Goal: Task Accomplishment & Management: Manage account settings

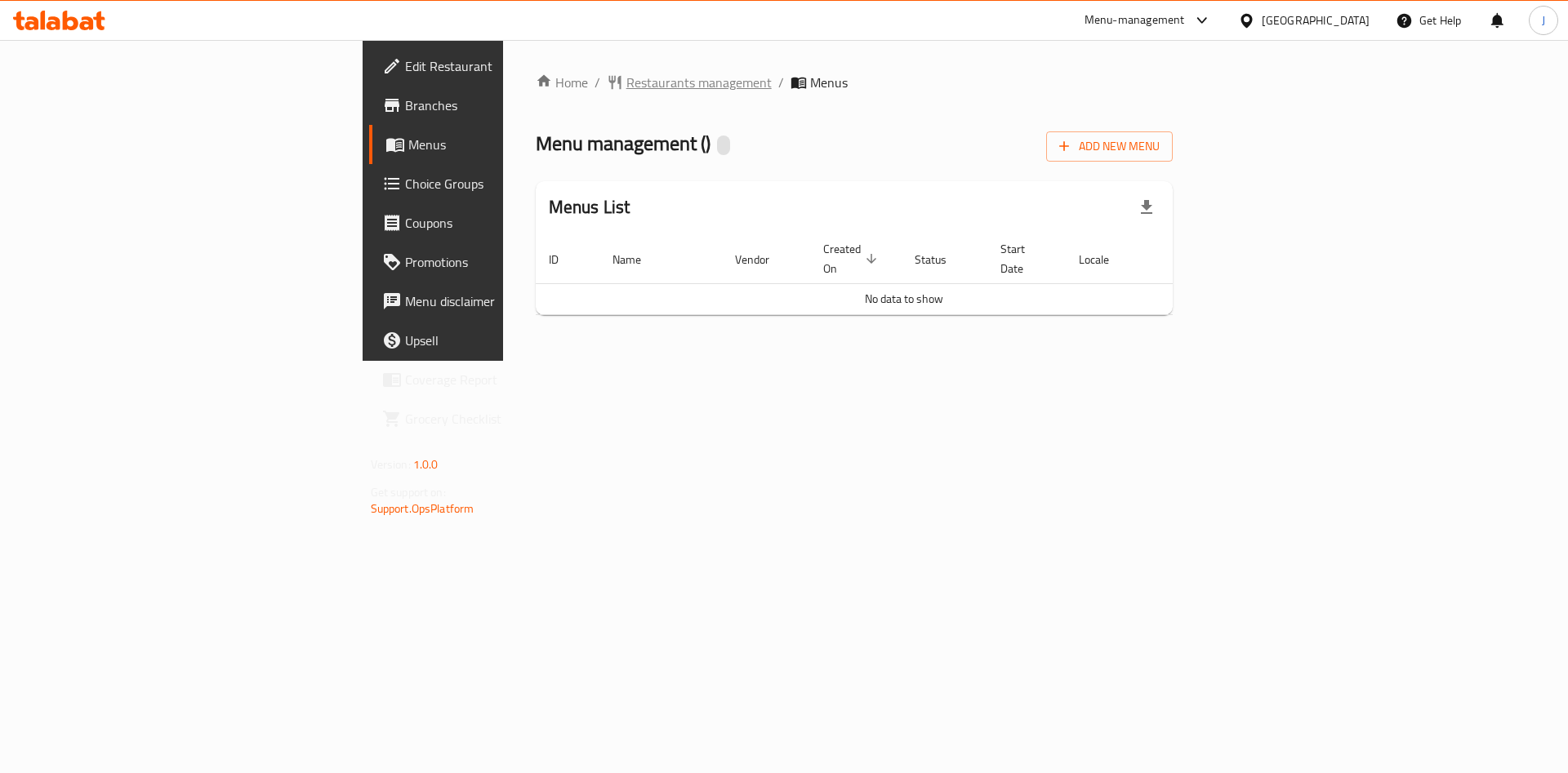
click at [606, 89] on span "breadcrumb" at bounding box center [616, 82] width 20 height 16
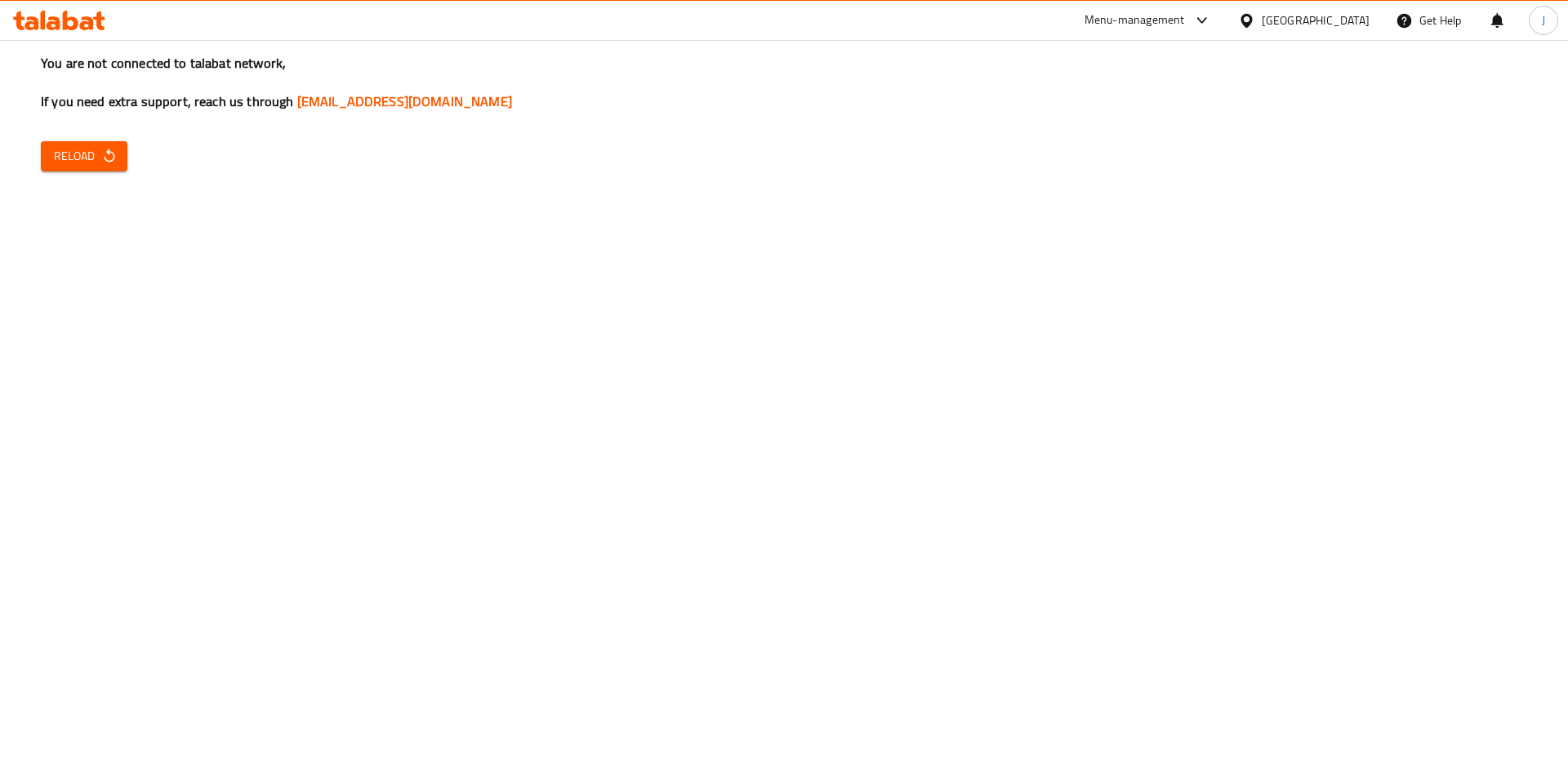
click at [110, 156] on icon "button" at bounding box center [109, 156] width 16 height 16
click at [71, 158] on span "Reload" at bounding box center [84, 156] width 60 height 21
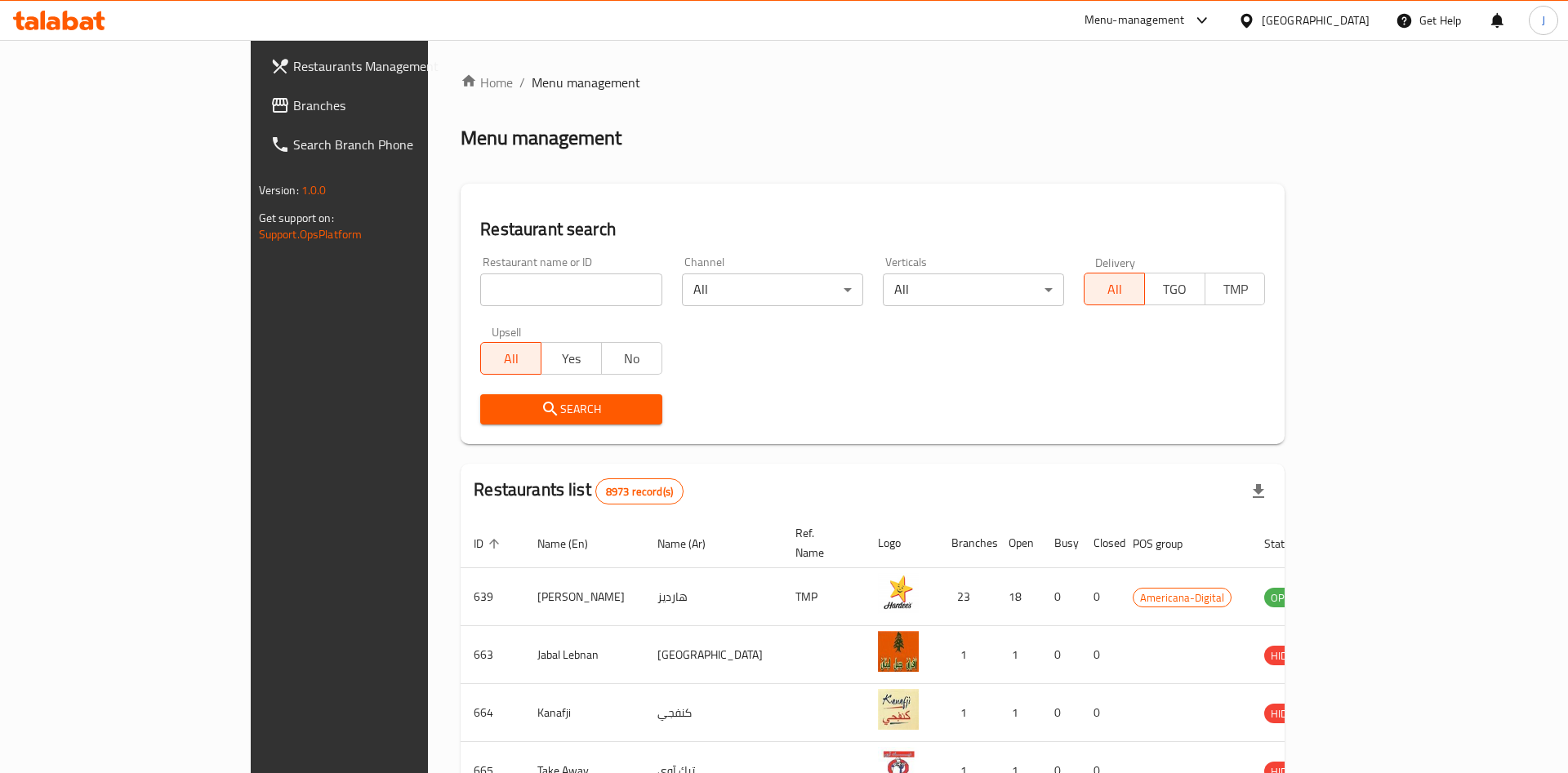
click at [480, 287] on input "search" at bounding box center [570, 290] width 181 height 33
type input "avenue hotel"
click button "Search" at bounding box center [570, 409] width 181 height 30
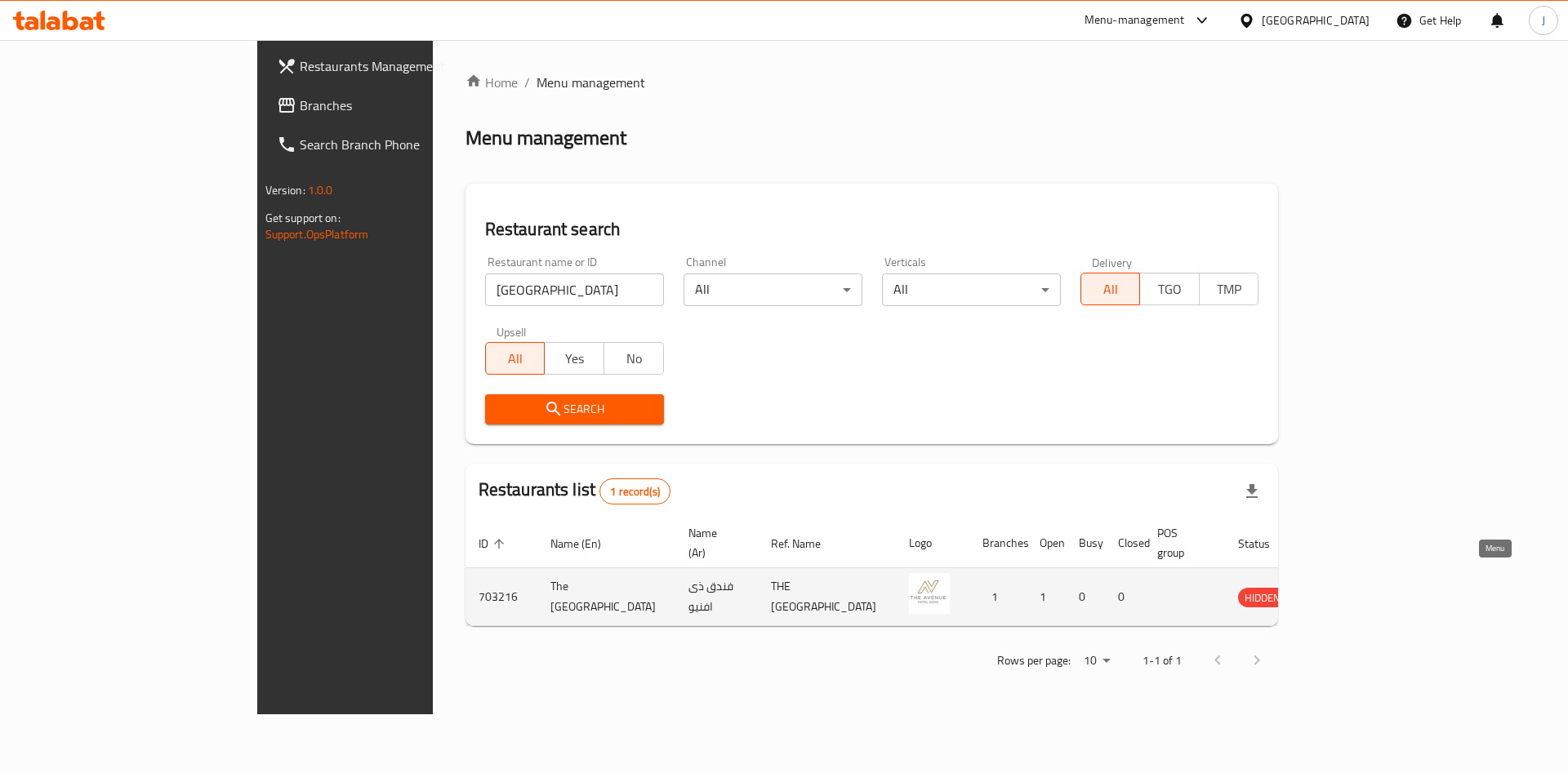
click at [1343, 591] on icon "enhanced table" at bounding box center [1333, 598] width 18 height 14
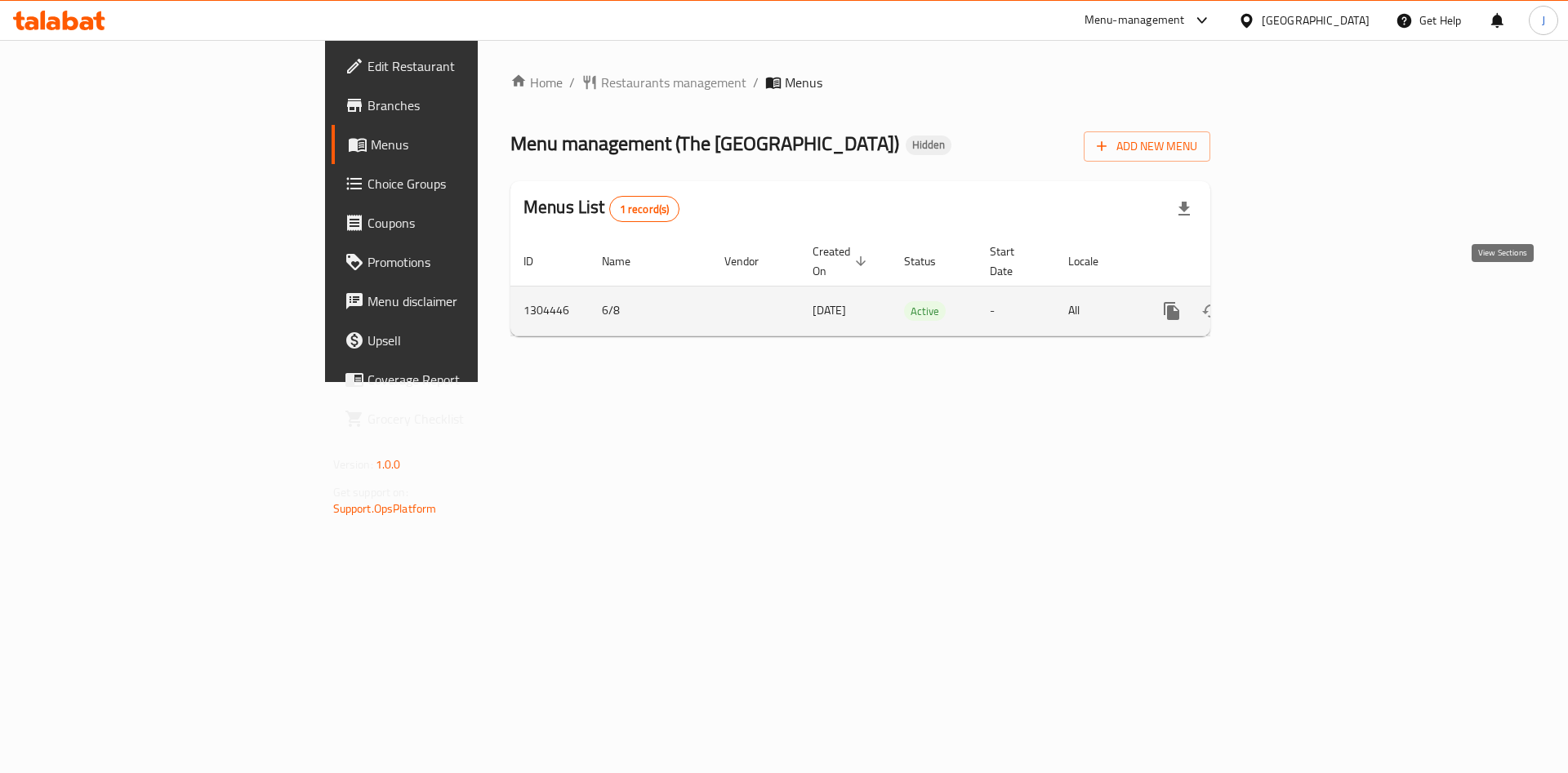
click at [1297, 304] on icon "enhanced table" at bounding box center [1289, 310] width 15 height 15
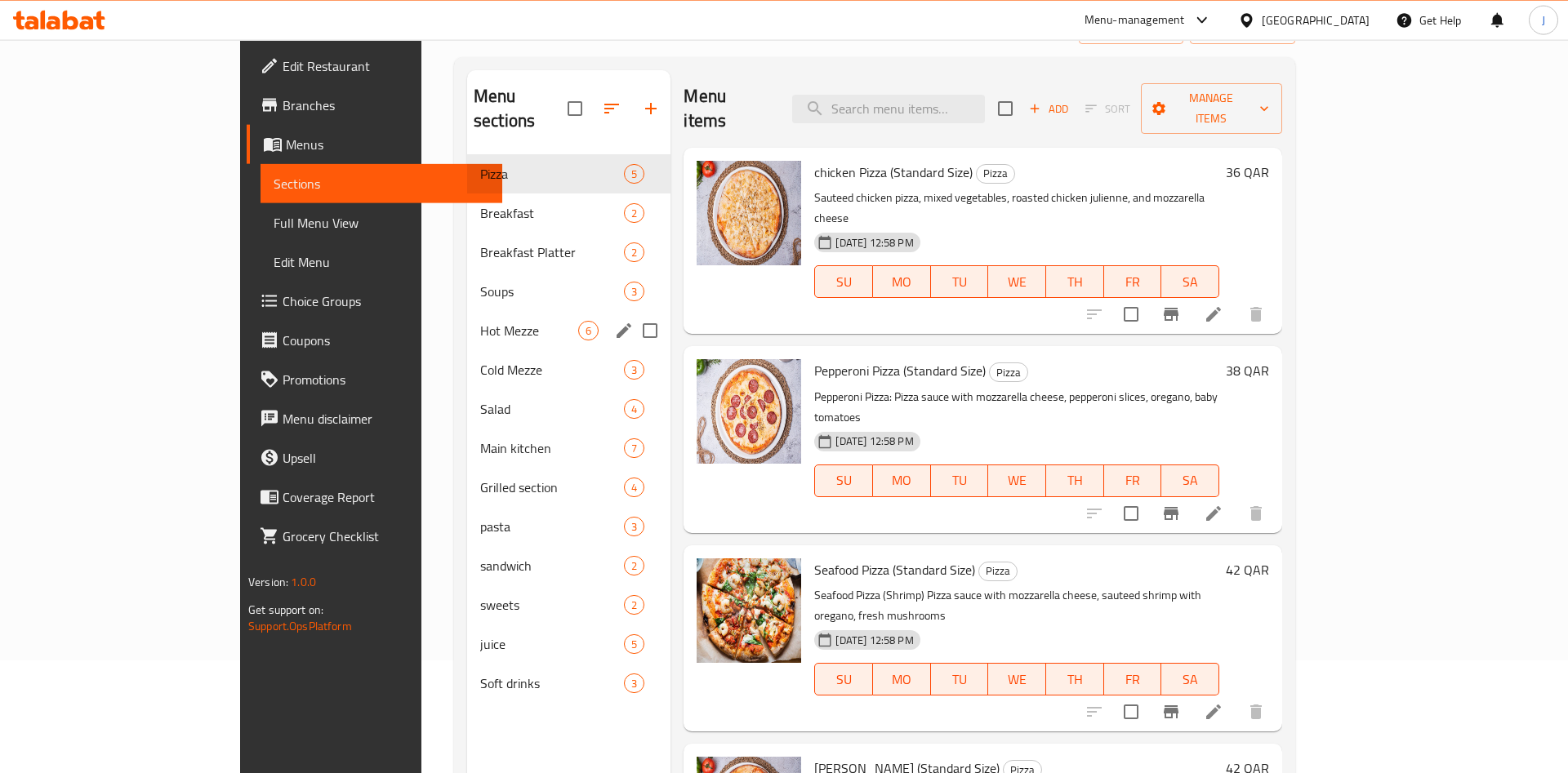
scroll to position [167, 0]
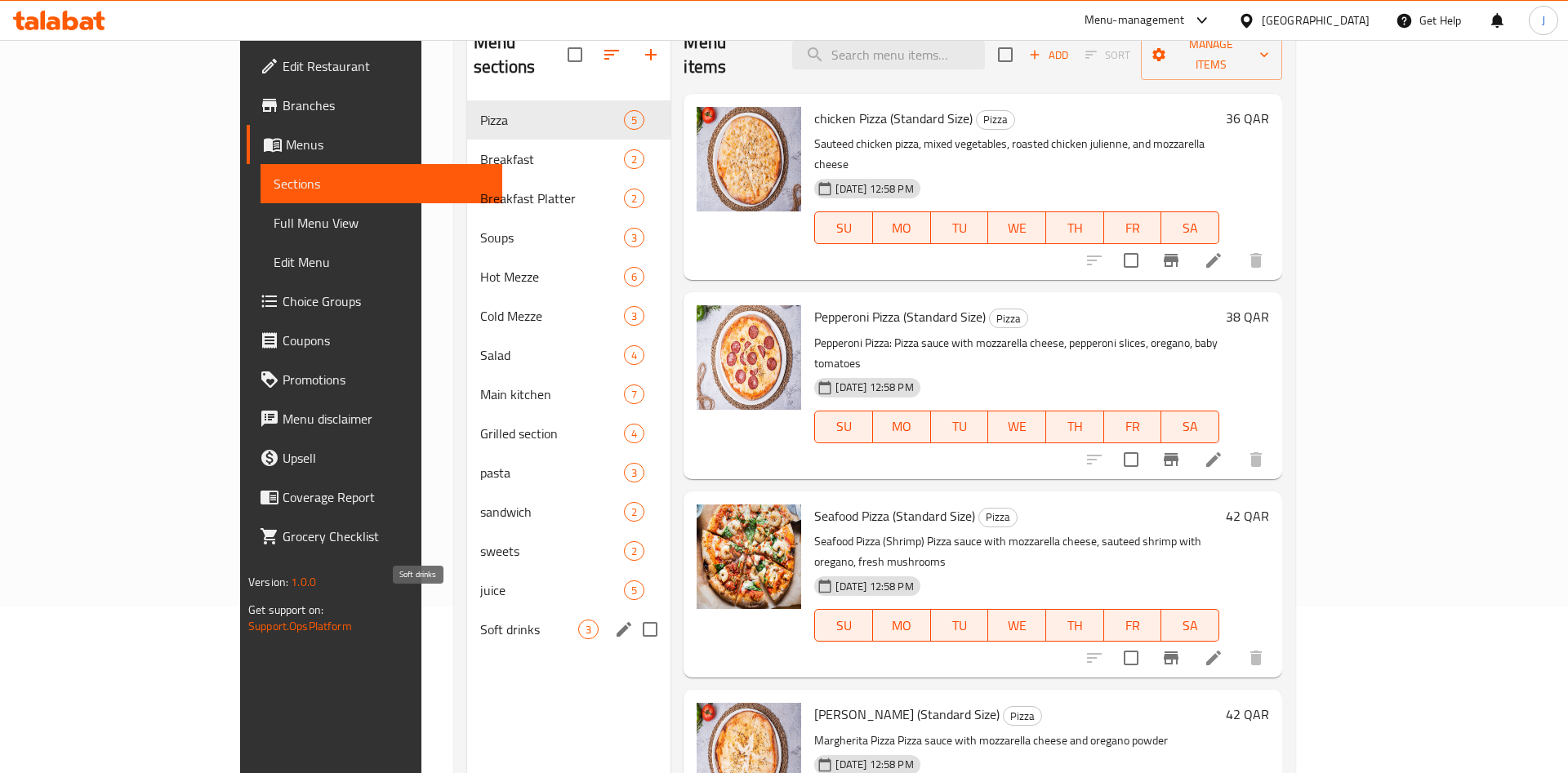
click at [480, 620] on span "Soft drinks" at bounding box center [529, 629] width 98 height 20
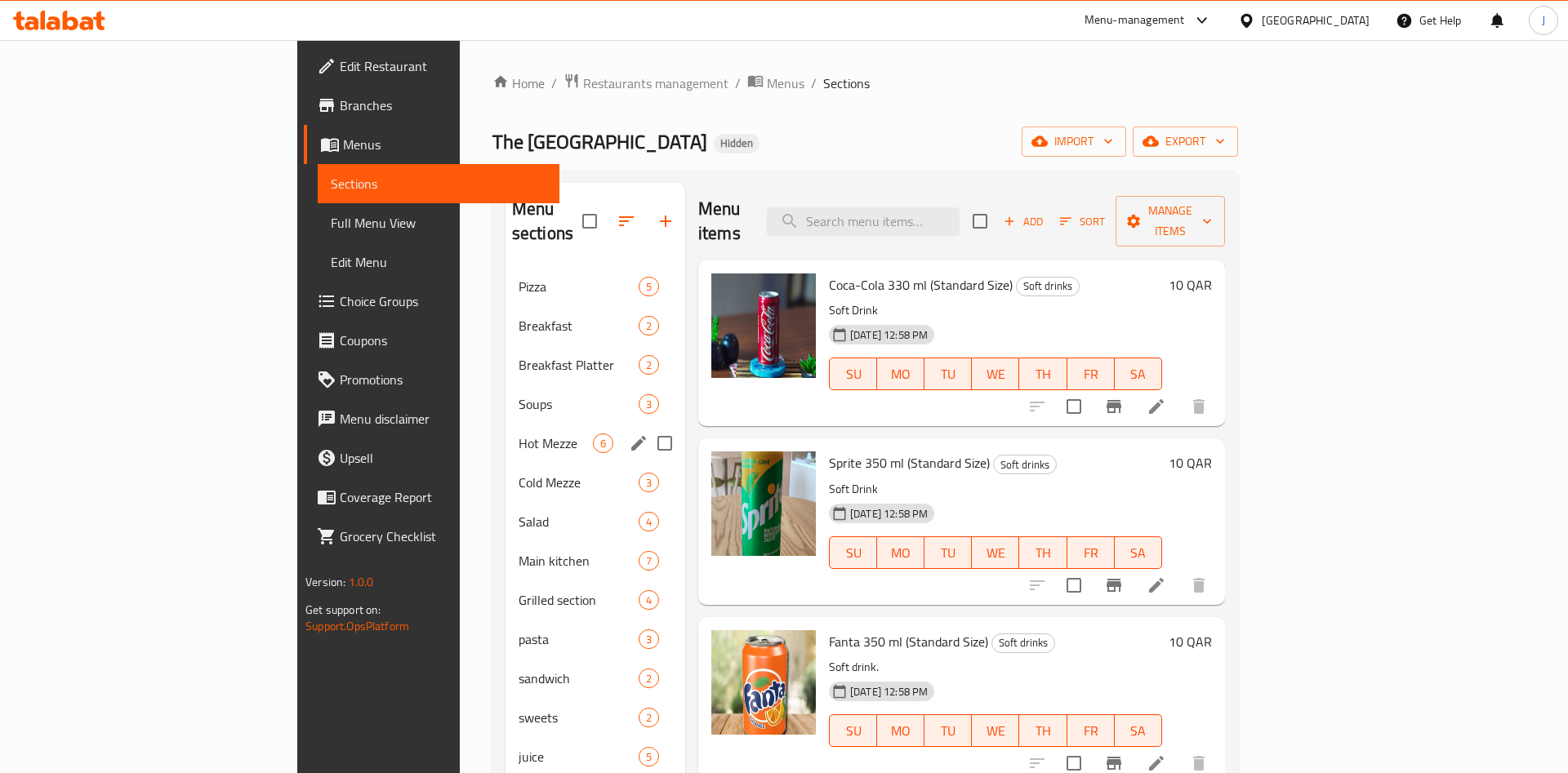
scroll to position [83, 0]
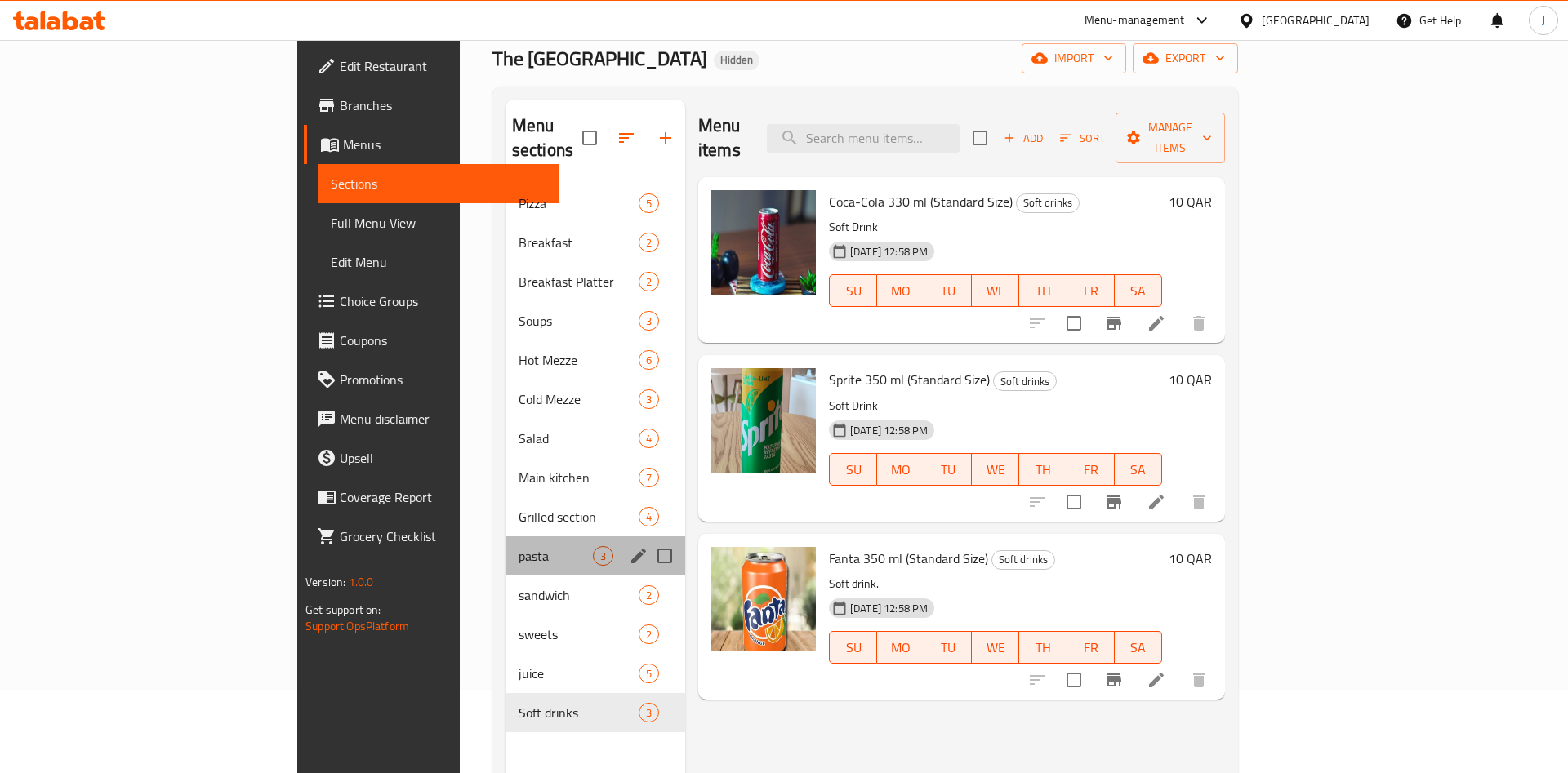
click at [506, 542] on div "pasta 3" at bounding box center [595, 556] width 180 height 40
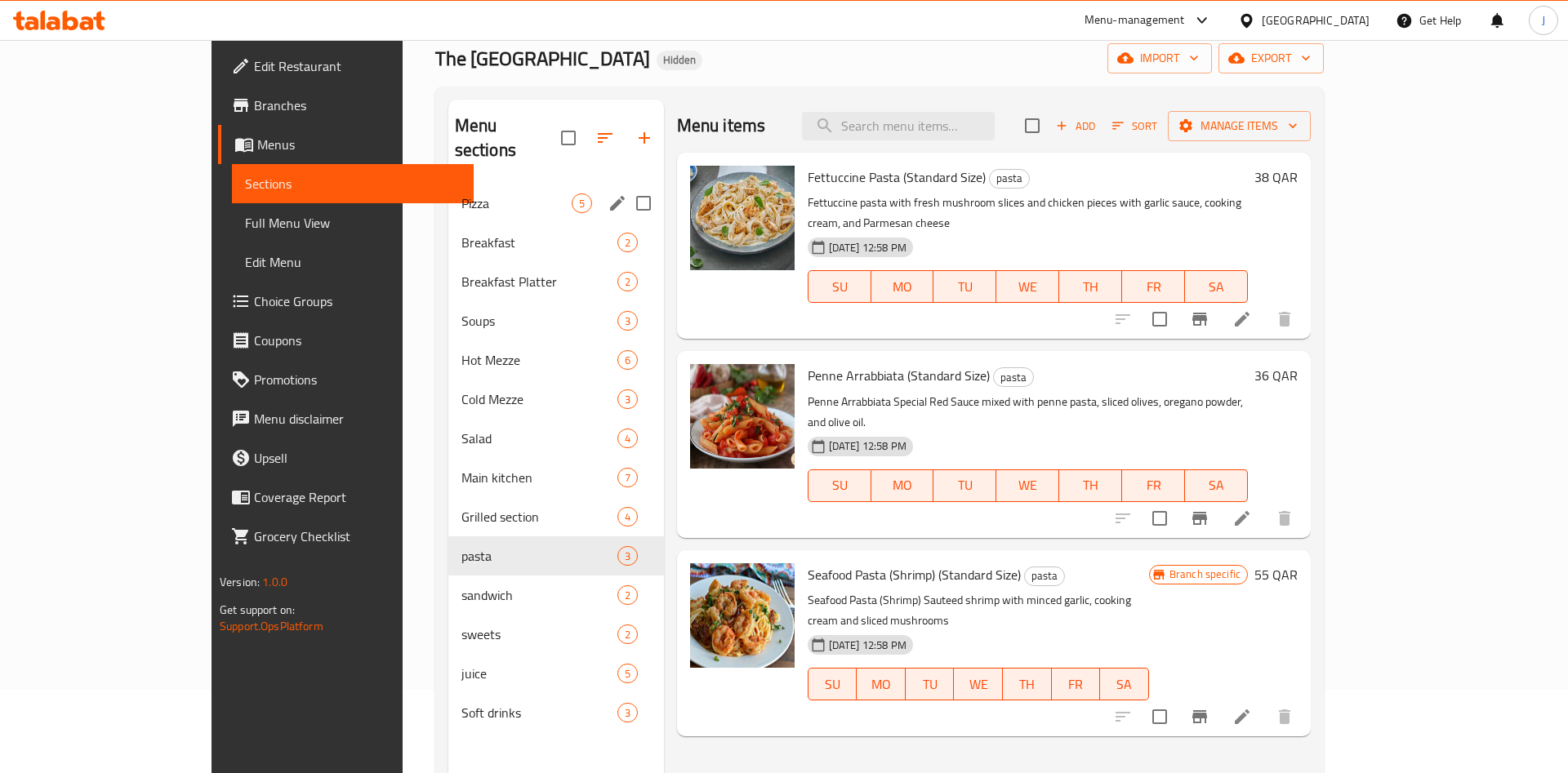
click at [453, 188] on div "Pizza 5" at bounding box center [556, 204] width 216 height 40
